Goal: Task Accomplishment & Management: Use online tool/utility

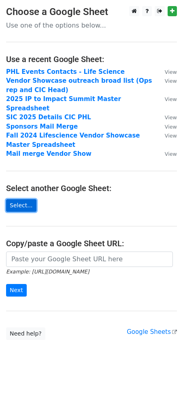
click at [33, 199] on link "Select..." at bounding box center [21, 205] width 30 height 13
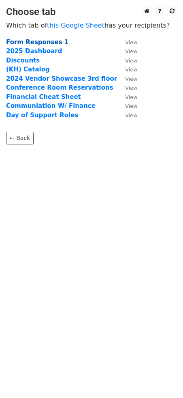
click at [23, 43] on strong "Form Responses 1" at bounding box center [37, 42] width 62 height 7
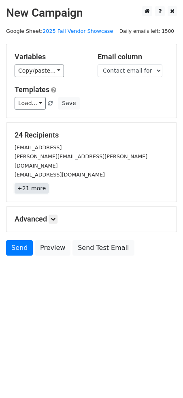
click at [37, 183] on link "+21 more" at bounding box center [32, 188] width 34 height 10
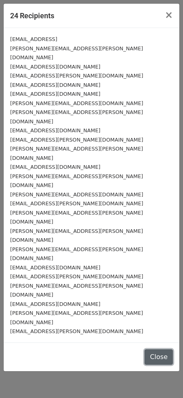
click at [167, 349] on button "Close" at bounding box center [159, 356] width 28 height 15
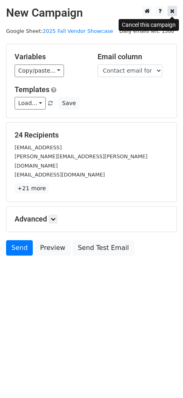
click at [173, 9] on icon at bounding box center [172, 11] width 4 height 6
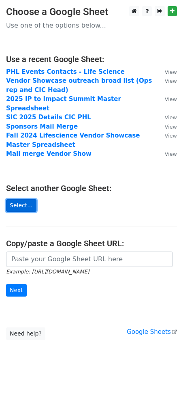
click at [20, 199] on link "Select..." at bounding box center [21, 205] width 30 height 13
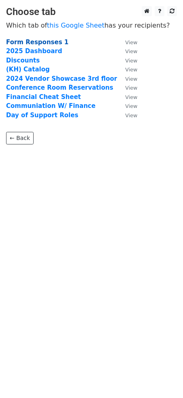
click at [36, 40] on strong "Form Responses 1" at bounding box center [37, 42] width 62 height 7
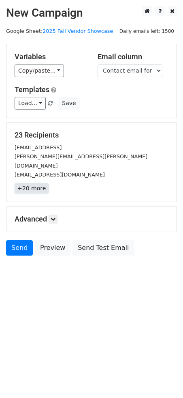
click at [30, 183] on link "+20 more" at bounding box center [32, 188] width 34 height 10
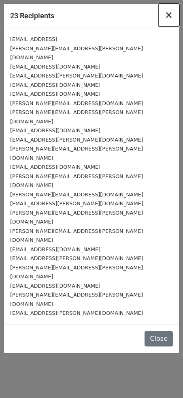
click at [171, 19] on span "×" at bounding box center [169, 14] width 8 height 11
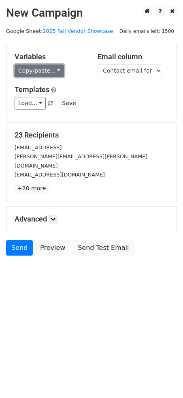
click at [57, 67] on link "Copy/paste..." at bounding box center [39, 70] width 49 height 13
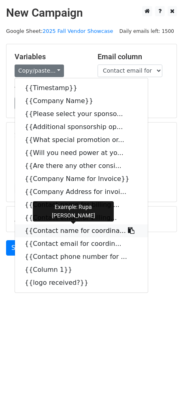
click at [78, 230] on link "{{Contact name for coordina..." at bounding box center [81, 230] width 133 height 13
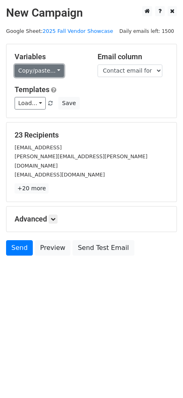
click at [45, 69] on link "Copy/paste..." at bounding box center [39, 70] width 49 height 13
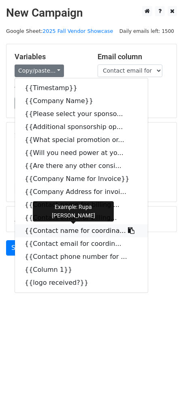
click at [66, 229] on link "{{Contact name for coordina..." at bounding box center [81, 230] width 133 height 13
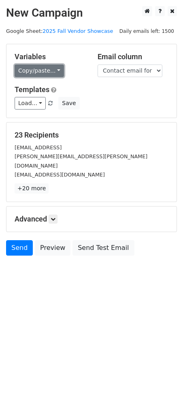
click at [54, 68] on link "Copy/paste..." at bounding box center [39, 70] width 49 height 13
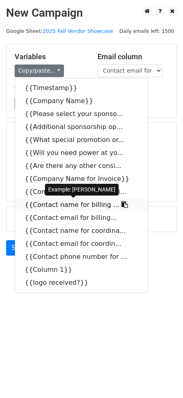
click at [86, 204] on link "{{Contact name for billing ..." at bounding box center [81, 204] width 133 height 13
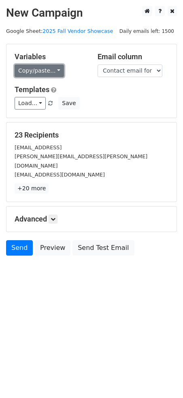
click at [52, 76] on link "Copy/paste..." at bounding box center [39, 70] width 49 height 13
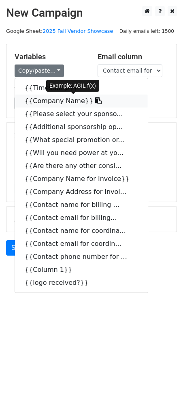
click at [49, 99] on link "{{Company Name}}" at bounding box center [81, 100] width 133 height 13
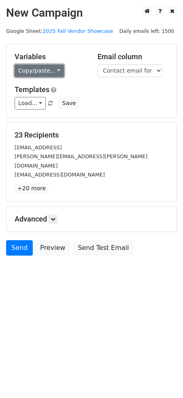
click at [37, 67] on link "Copy/paste..." at bounding box center [39, 70] width 49 height 13
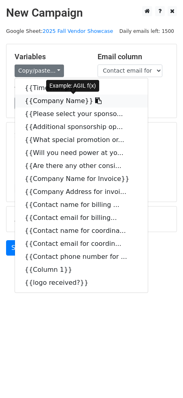
click at [45, 100] on link "{{Company Name}}" at bounding box center [81, 100] width 133 height 13
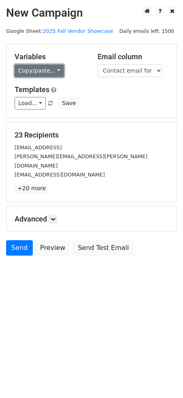
click at [44, 67] on link "Copy/paste..." at bounding box center [39, 70] width 49 height 13
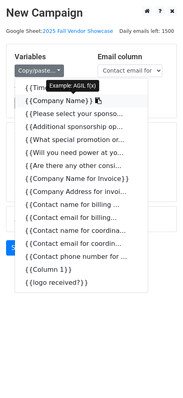
click at [42, 102] on link "{{Company Name}}" at bounding box center [81, 100] width 133 height 13
